Goal: Task Accomplishment & Management: Complete application form

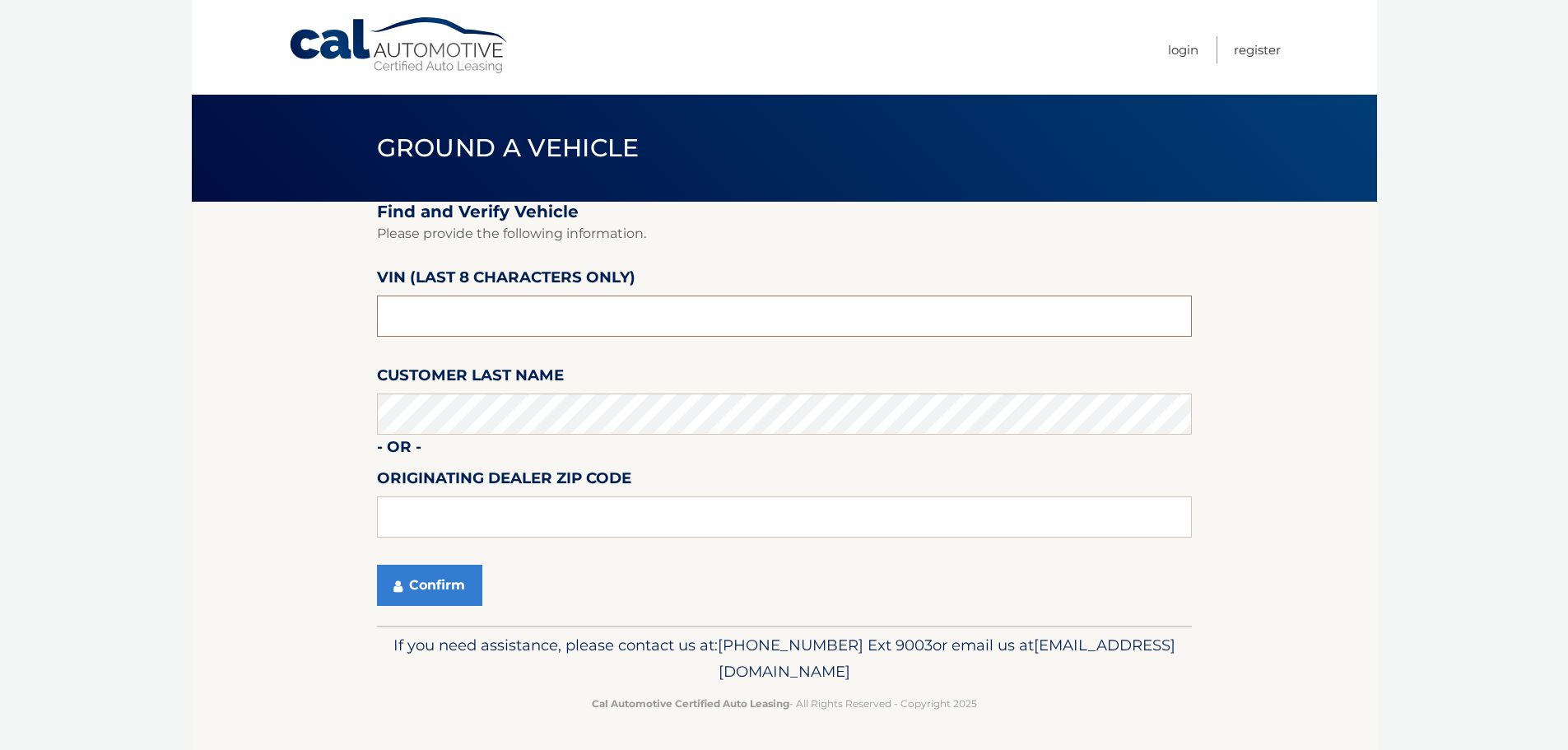
click at [486, 308] on input "text" at bounding box center [784, 316] width 815 height 42
click at [520, 319] on input "text" at bounding box center [784, 316] width 815 height 42
paste input "PU937727"
type input "PU937727"
click at [438, 500] on input "text" at bounding box center [784, 517] width 815 height 42
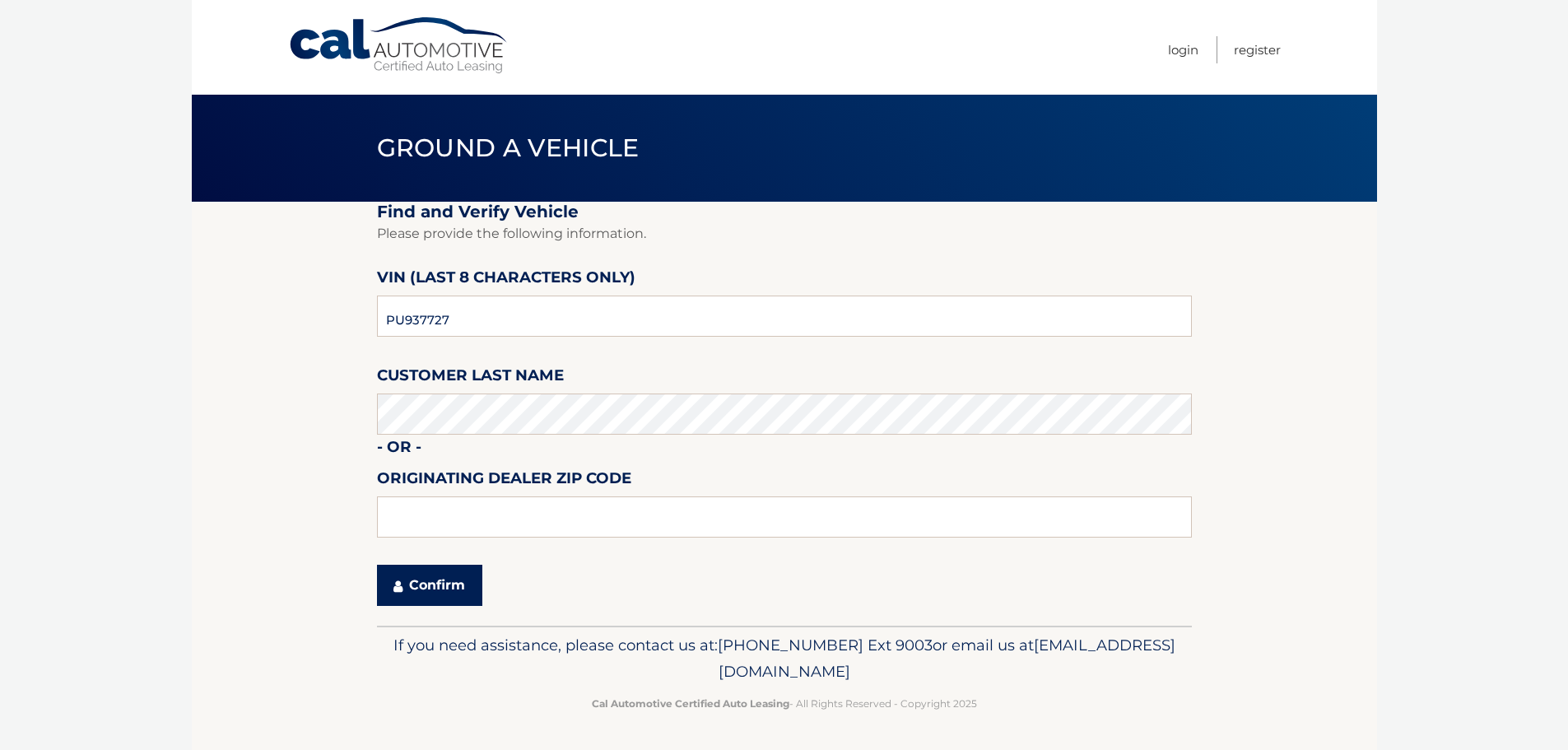
click at [403, 582] on button "Confirm" at bounding box center [430, 586] width 106 height 42
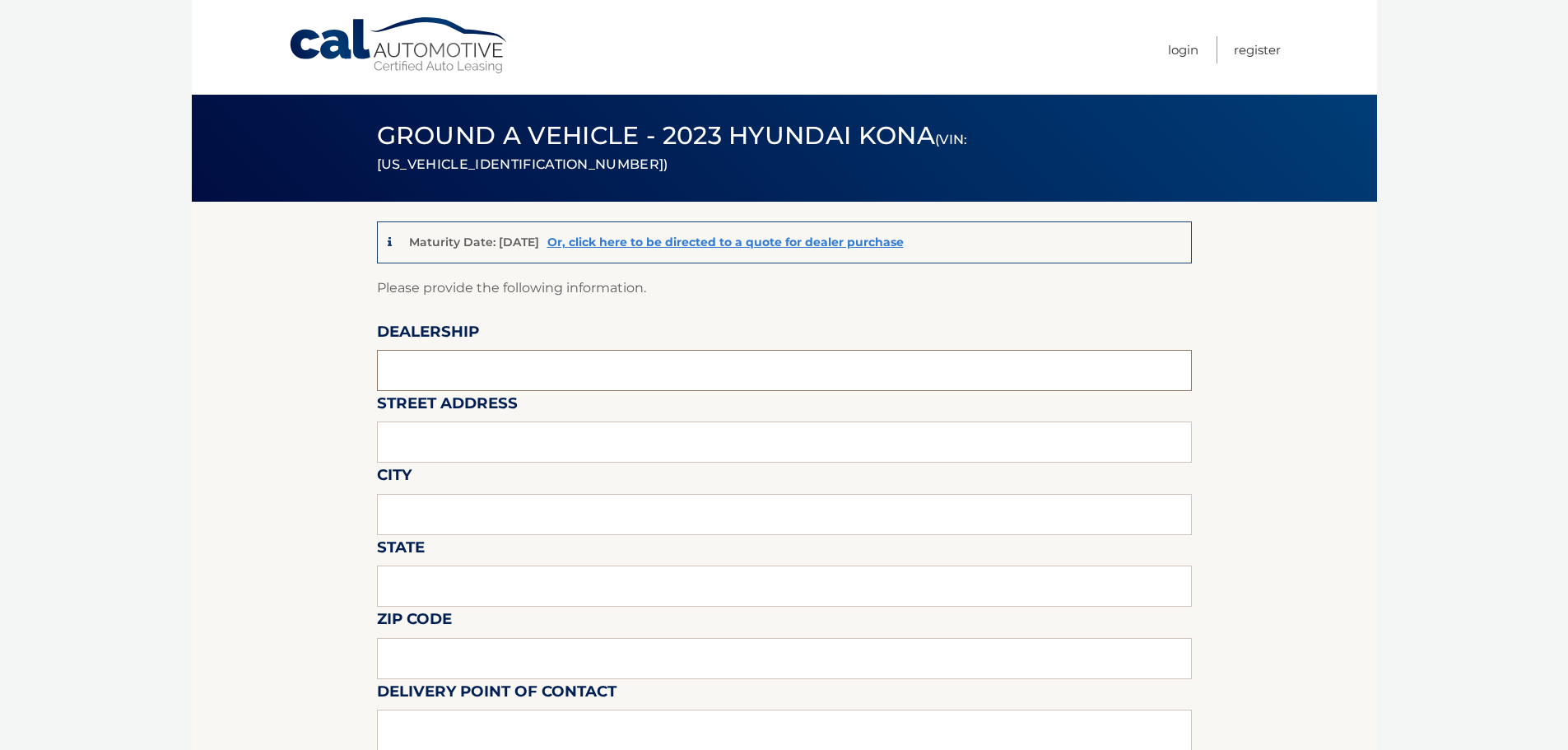
click at [543, 378] on input "text" at bounding box center [784, 371] width 815 height 42
type input "HONDA OF MANHASSET"
type input "[STREET_ADDRESS]"
type input "MANHASSET"
type input "NY"
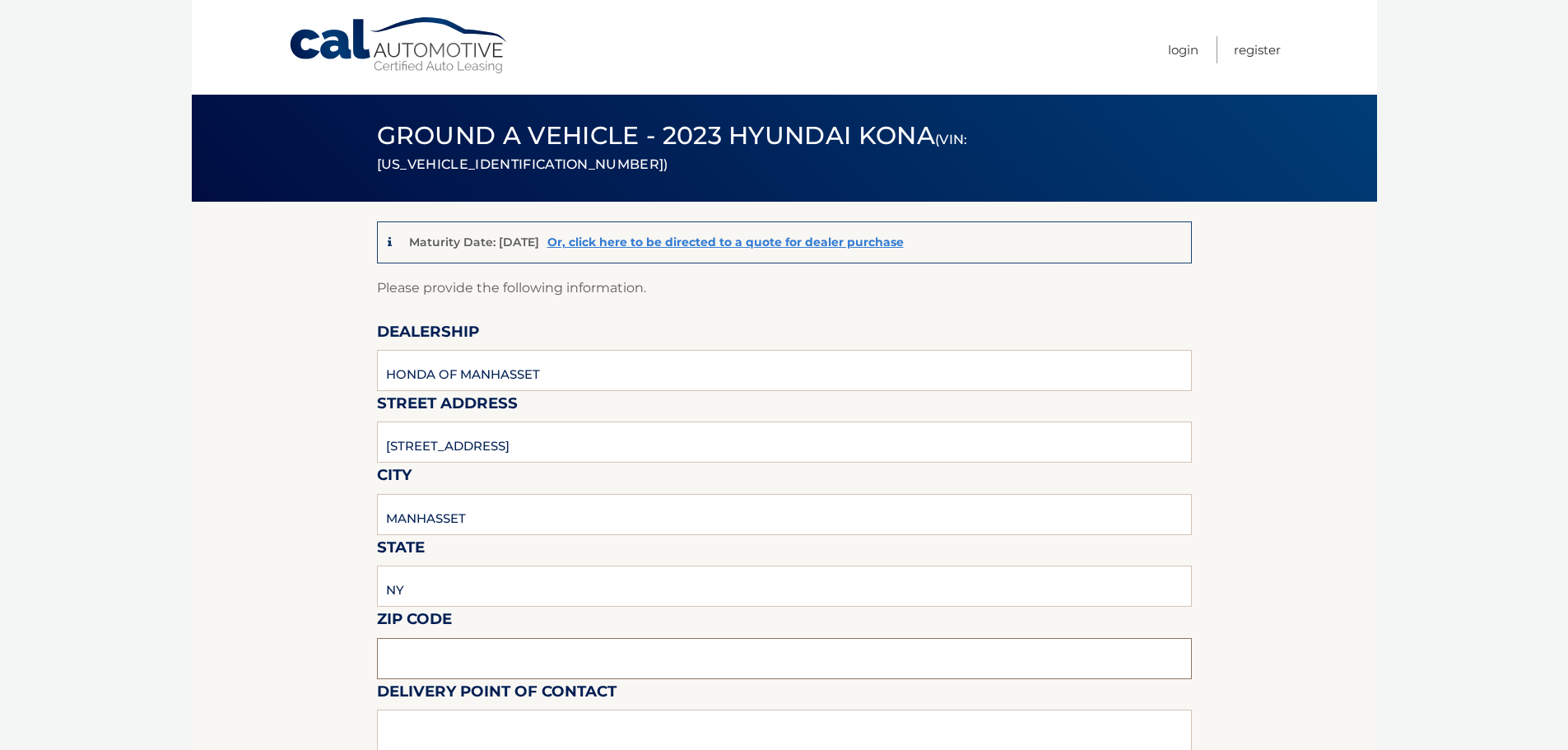
type input "11030"
type input "[PERSON_NAME]"
type input "6318047715"
type input "[EMAIL_ADDRESS][DOMAIN_NAME]"
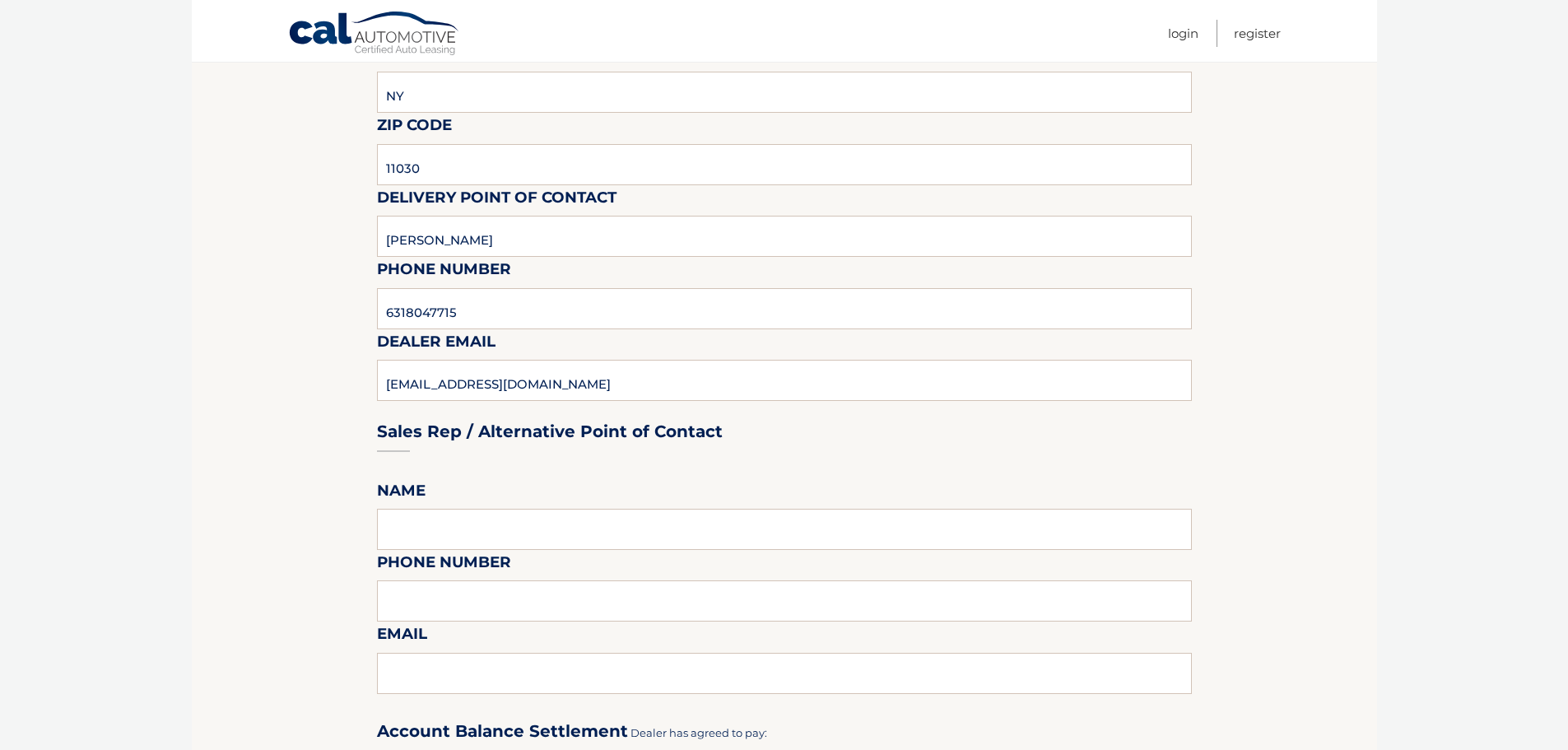
scroll to position [576, 0]
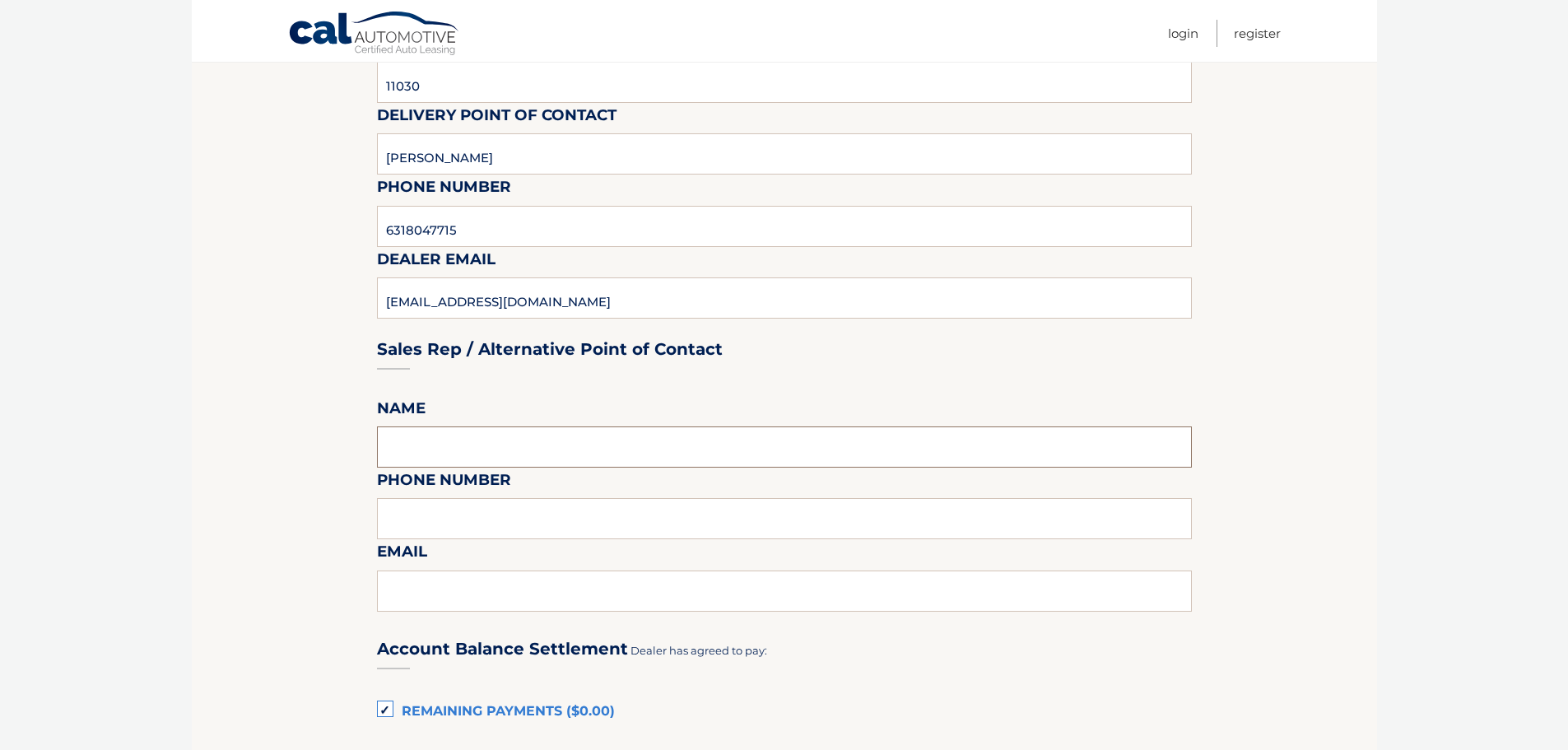
click at [548, 446] on input "text" at bounding box center [784, 448] width 815 height 42
type input "[PERSON_NAME]"
type input "6318047715"
type input "[EMAIL_ADDRESS][DOMAIN_NAME]"
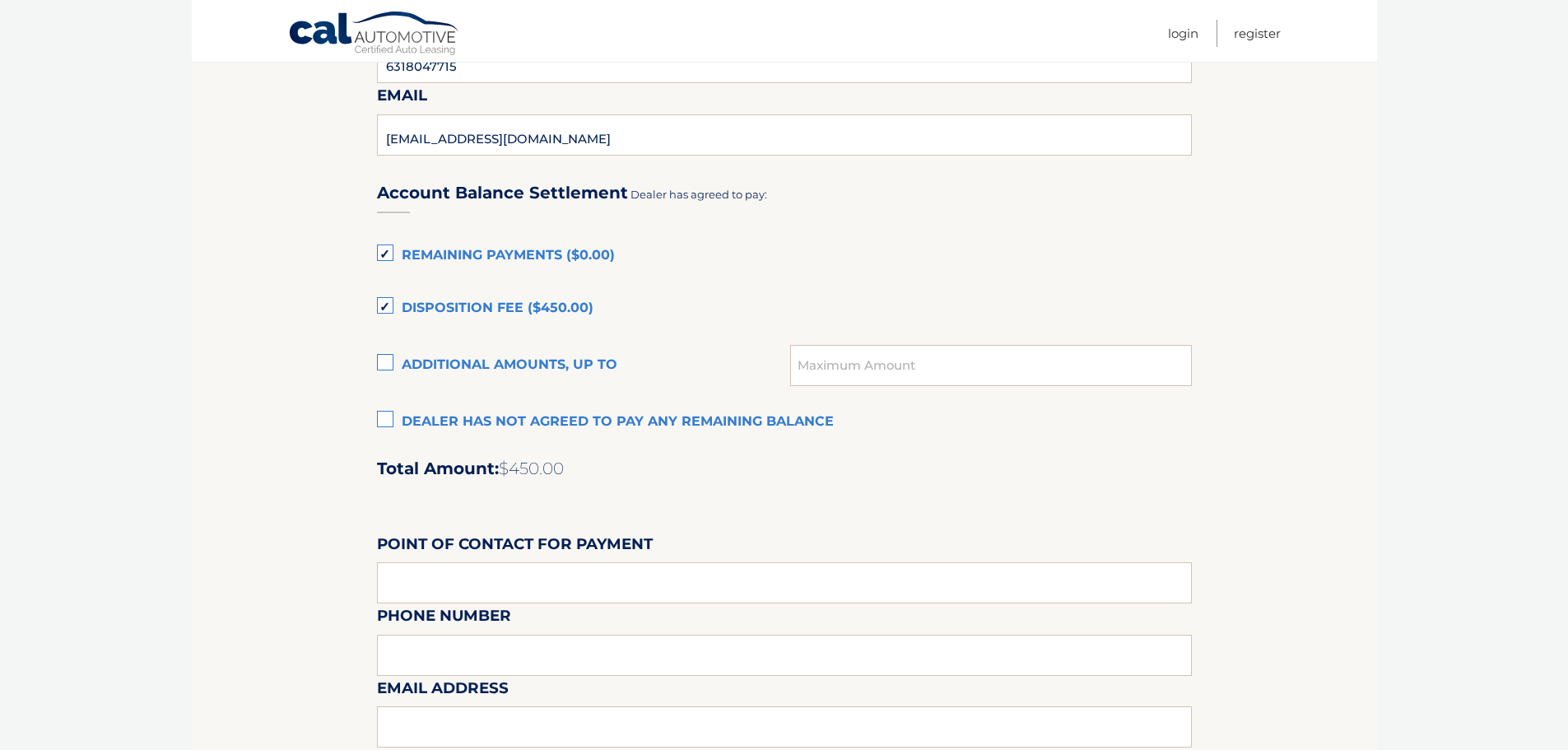
scroll to position [988, 0]
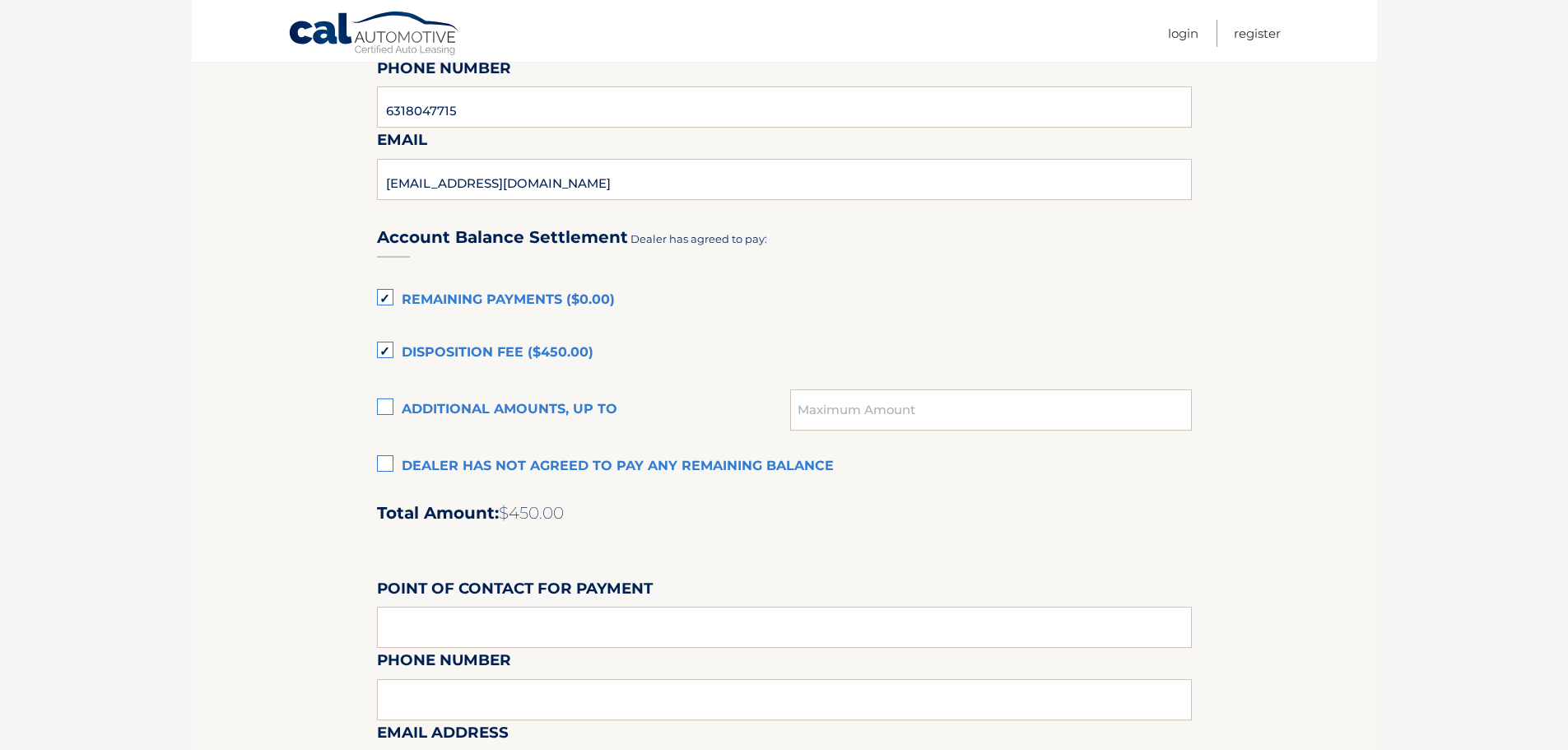
click at [489, 301] on label "Remaining Payments ($0.00)" at bounding box center [784, 299] width 815 height 33
click at [0, 0] on input "Remaining Payments ($0.00)" at bounding box center [0, 0] width 0 height 0
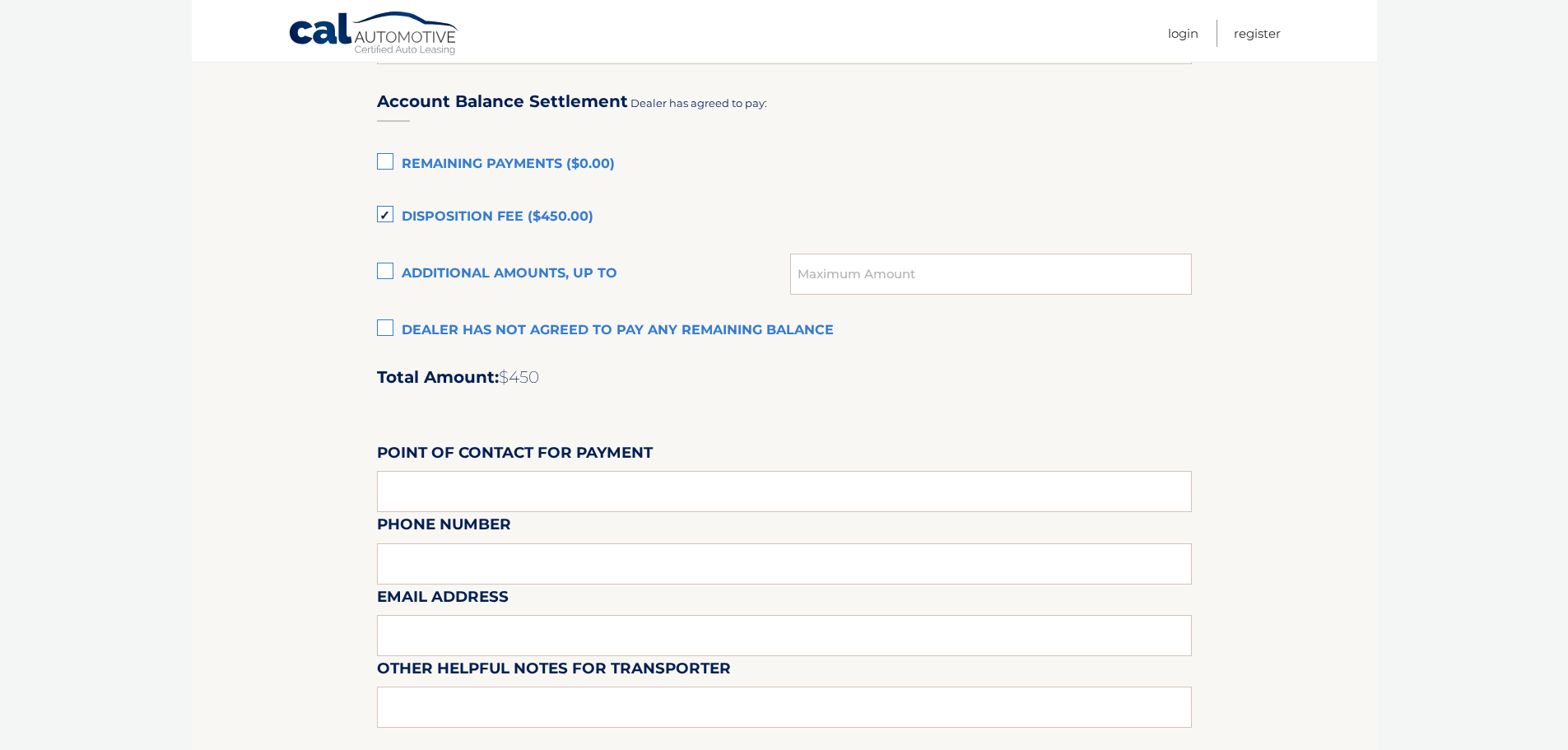
scroll to position [1152, 0]
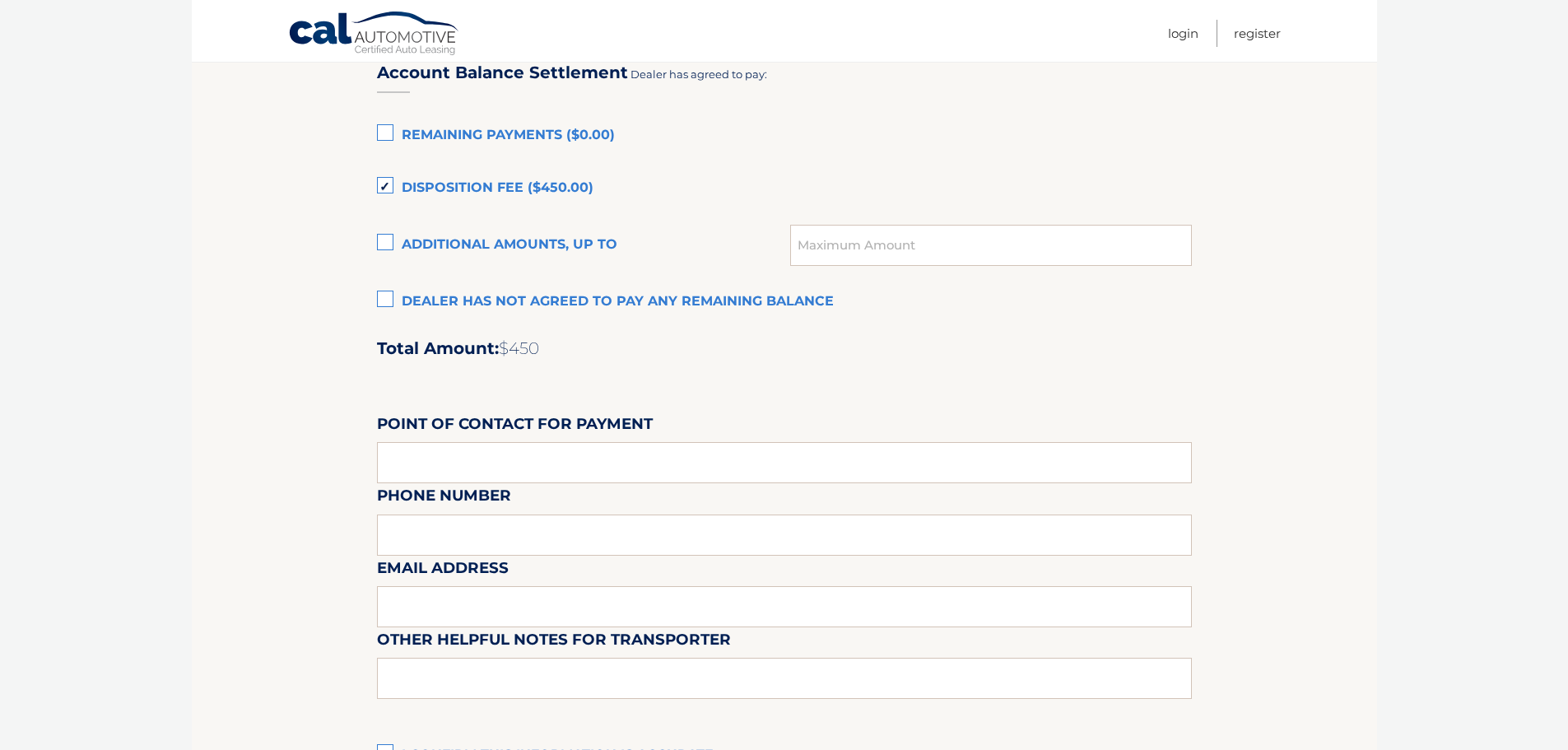
click at [465, 187] on label "Disposition Fee ($450.00)" at bounding box center [784, 188] width 815 height 33
click at [0, 0] on input "Disposition Fee ($450.00)" at bounding box center [0, 0] width 0 height 0
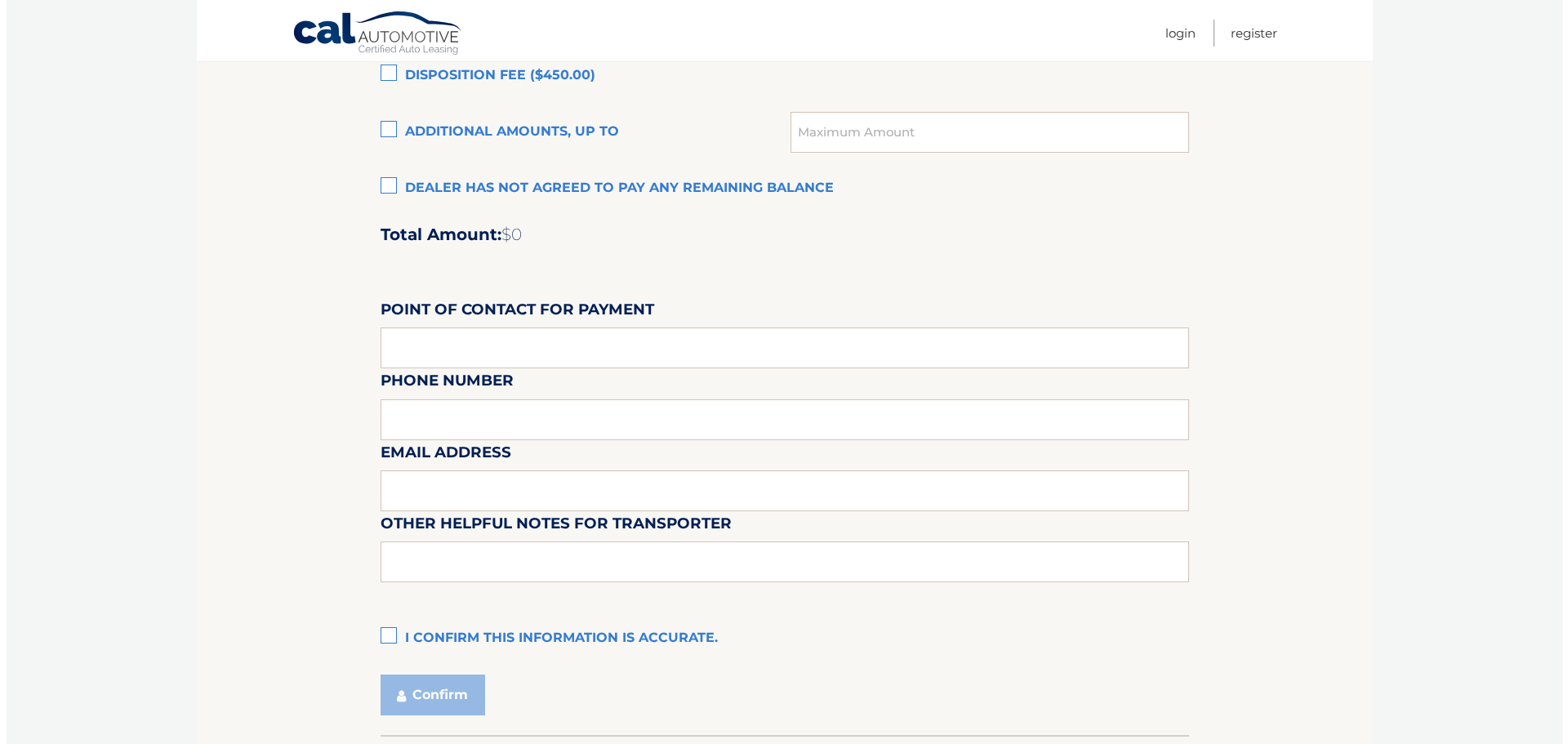
scroll to position [1307, 0]
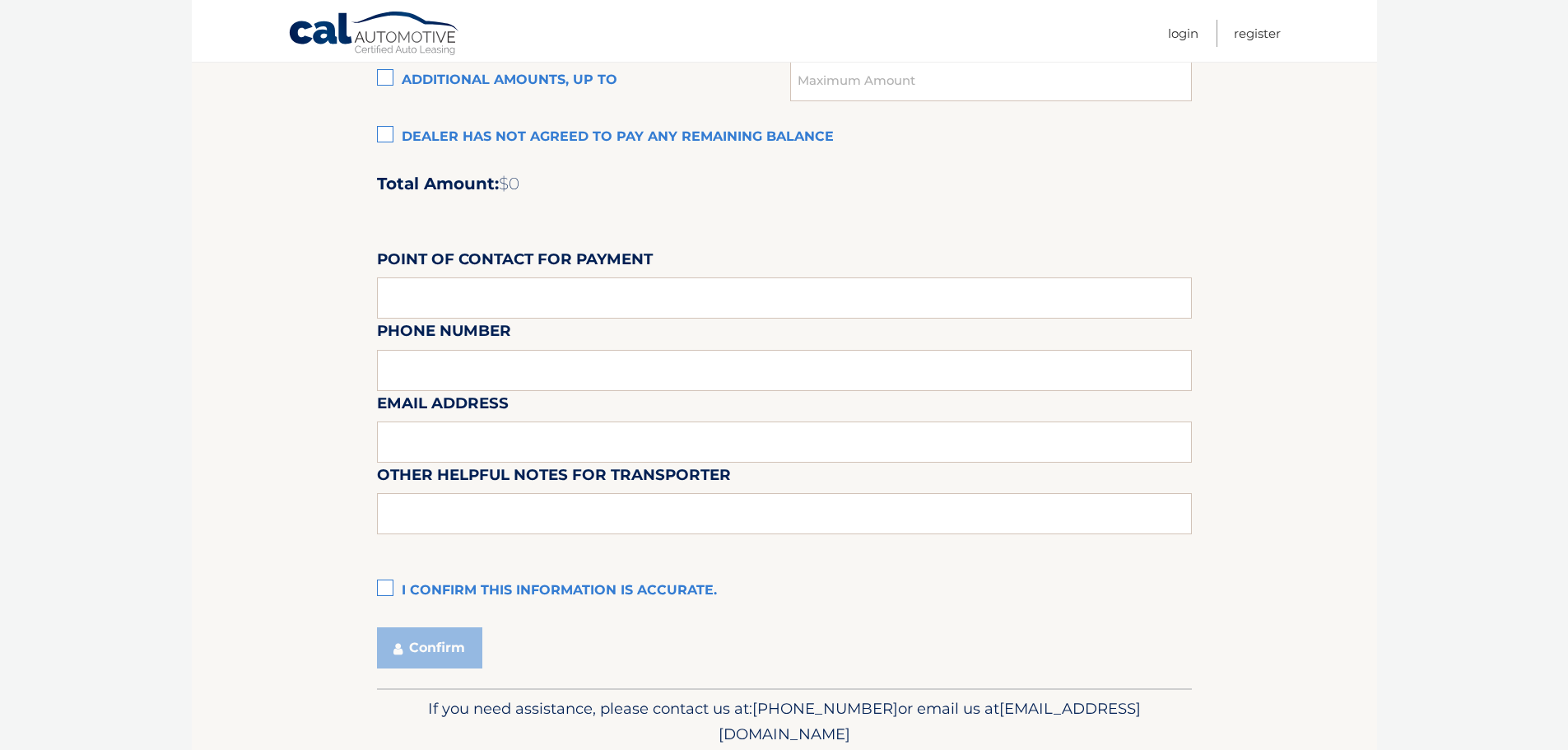
click at [406, 582] on label "I confirm this information is accurate." at bounding box center [784, 591] width 815 height 33
click at [0, 0] on input "I confirm this information is accurate." at bounding box center [0, 0] width 0 height 0
click at [402, 644] on icon "submit" at bounding box center [397, 648] width 9 height 13
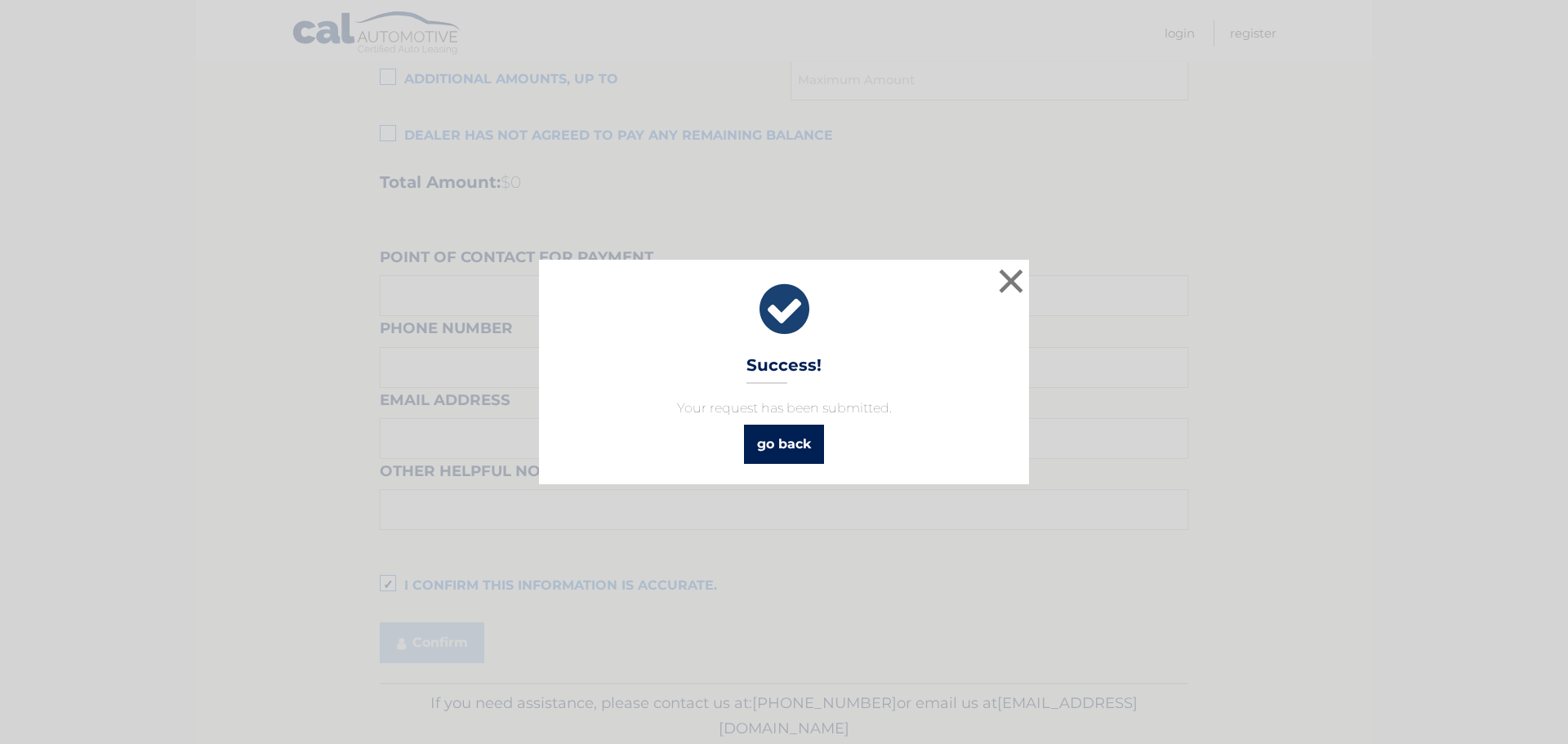
click at [751, 445] on link "go back" at bounding box center [784, 444] width 80 height 39
